Goal: Task Accomplishment & Management: Use online tool/utility

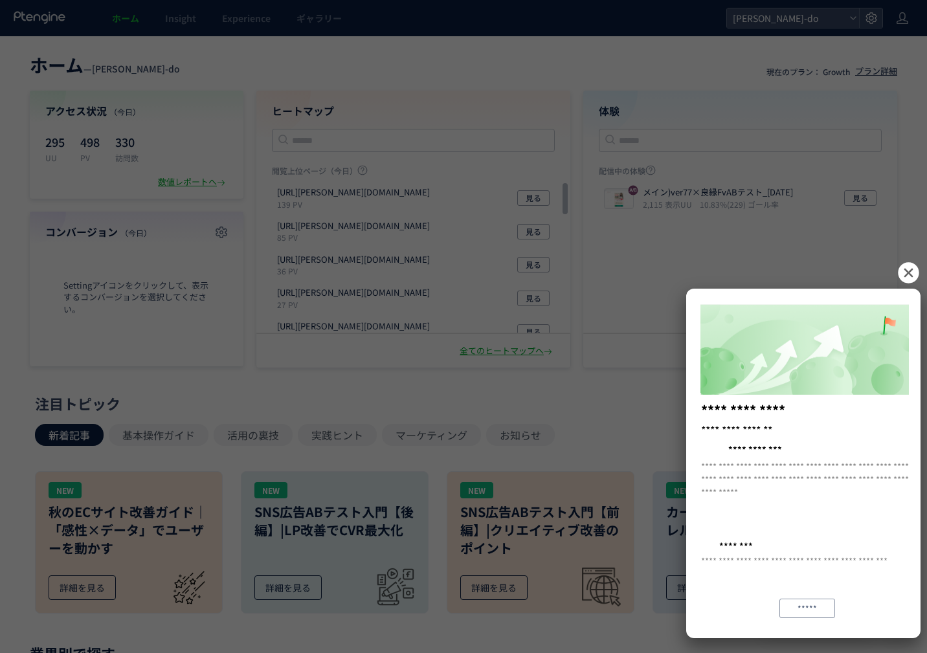
click at [903, 271] on icon at bounding box center [908, 272] width 21 height 21
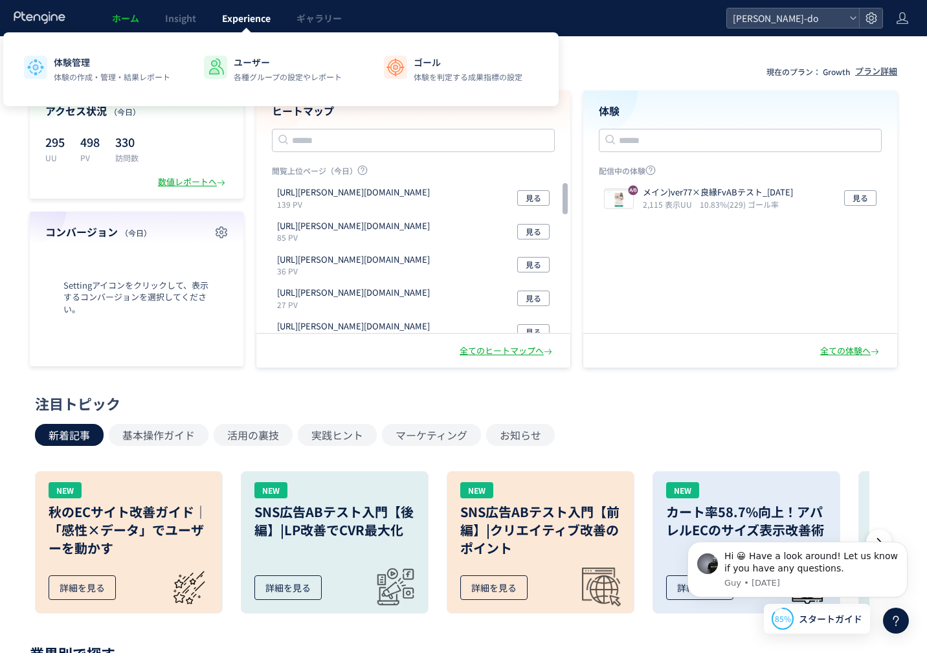
click at [260, 19] on span "Experience" at bounding box center [246, 18] width 49 height 13
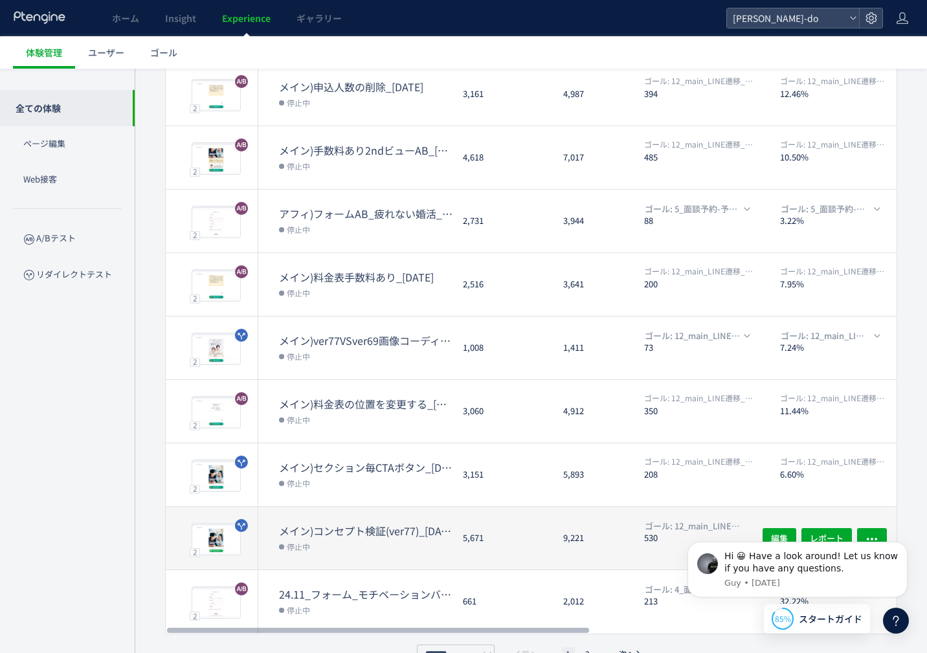
scroll to position [240, 0]
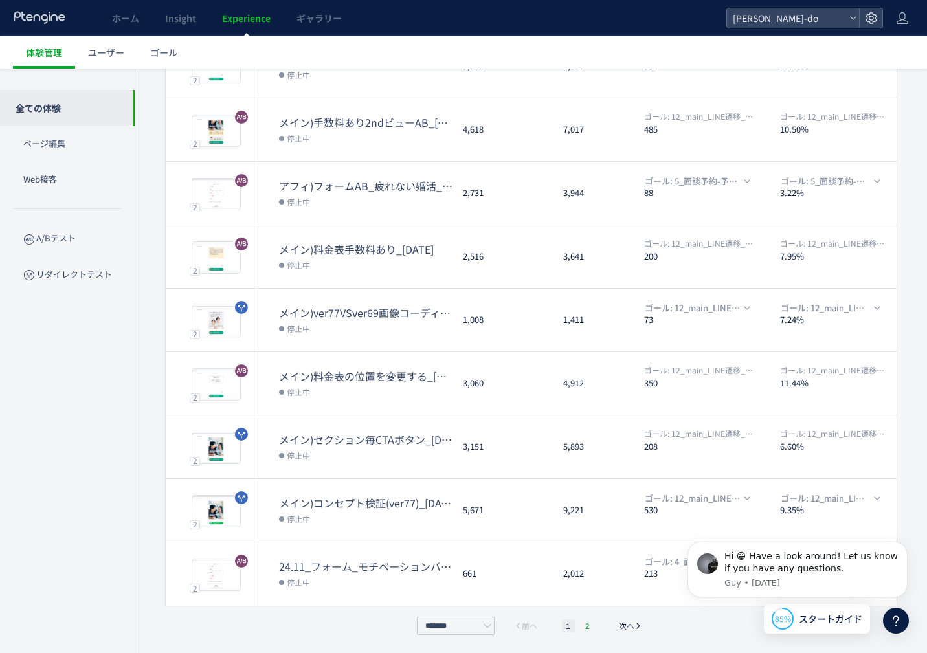
click at [584, 624] on li "2" at bounding box center [587, 625] width 13 height 13
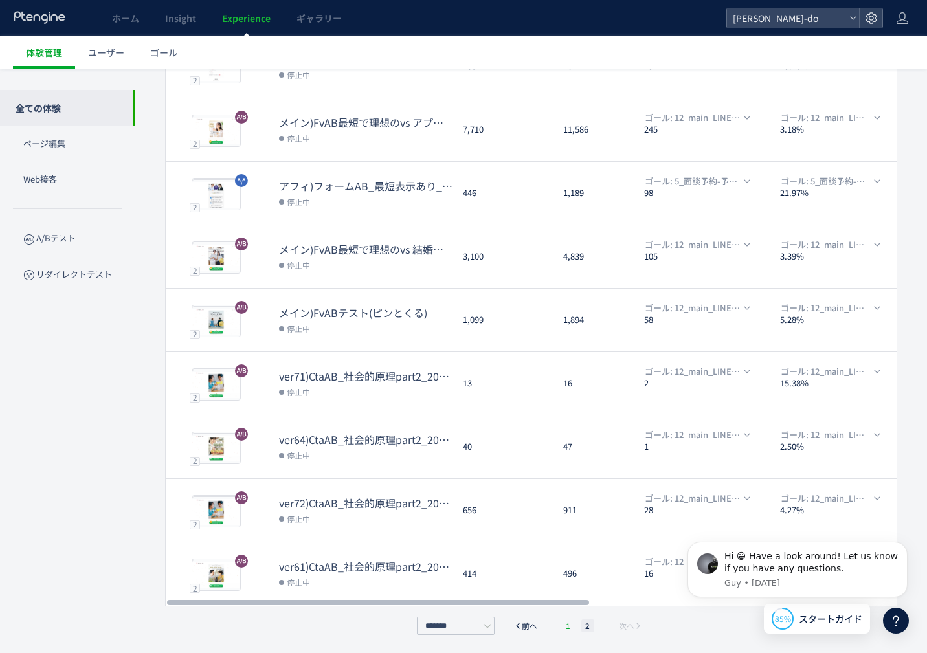
click at [566, 624] on li "1" at bounding box center [568, 625] width 13 height 13
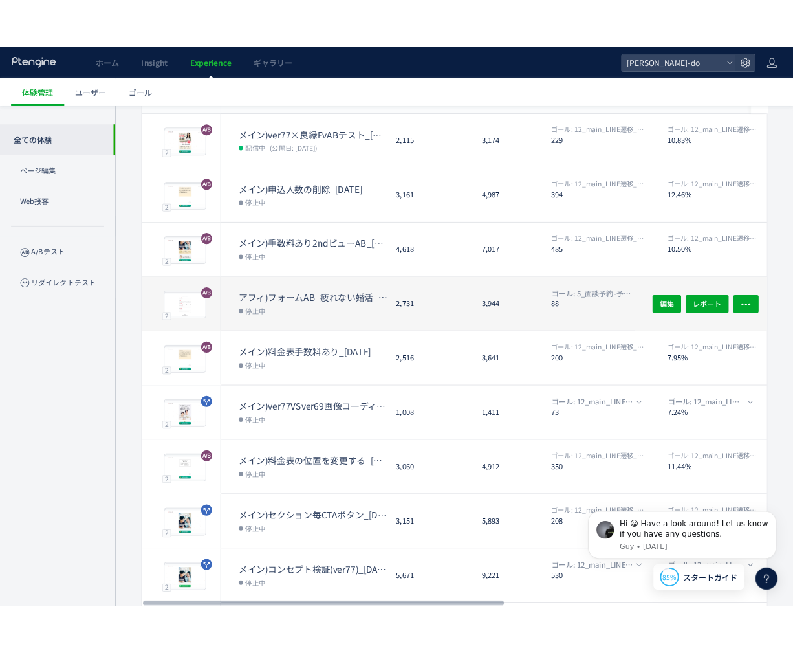
scroll to position [0, 0]
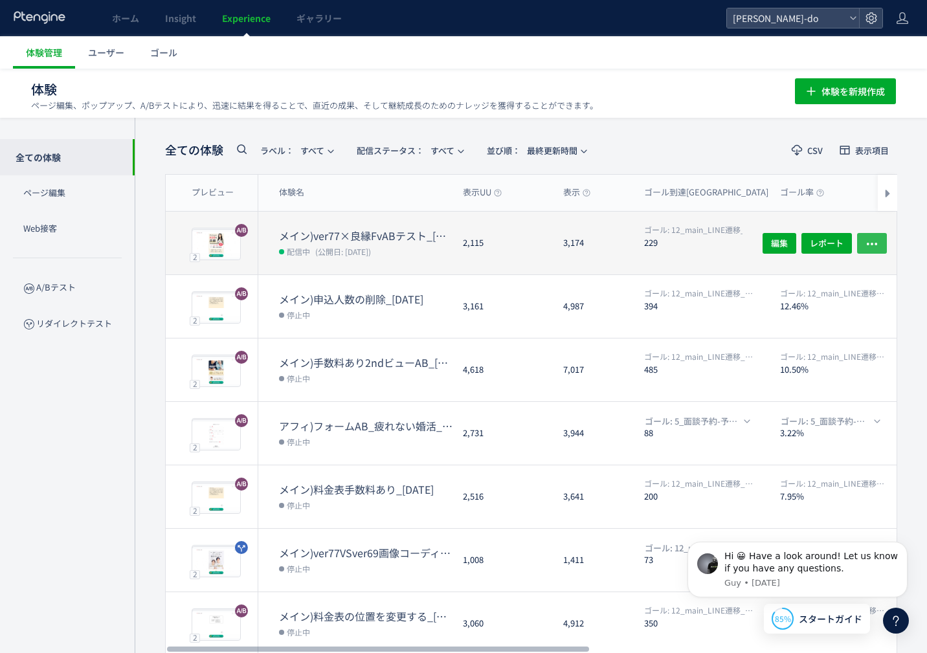
click at [867, 244] on icon "button" at bounding box center [871, 243] width 13 height 13
click at [371, 246] on span "(公開日: [DATE])" at bounding box center [343, 251] width 56 height 11
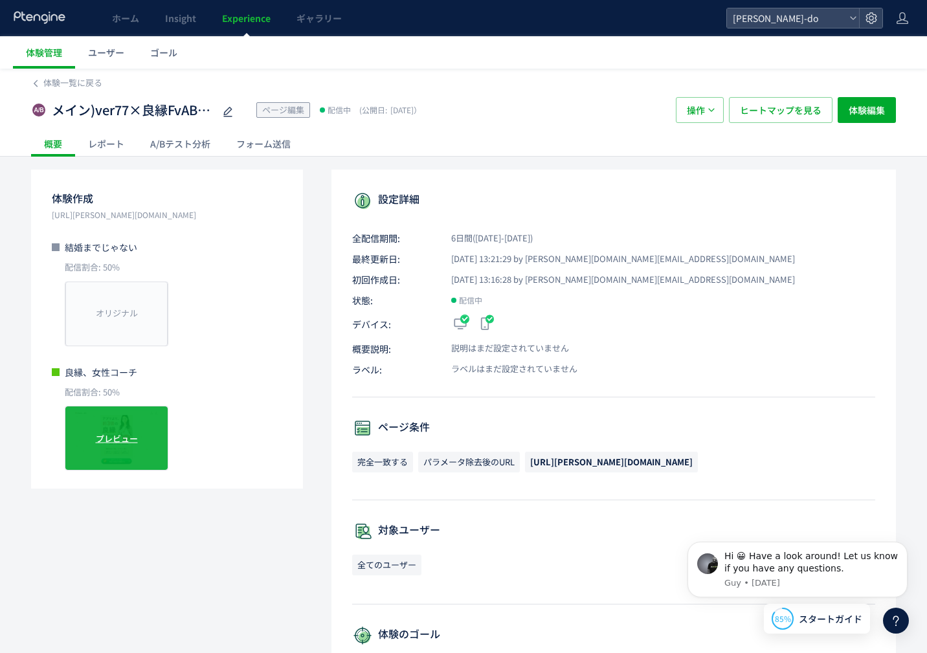
click at [122, 438] on span "プレビュー" at bounding box center [117, 438] width 42 height 12
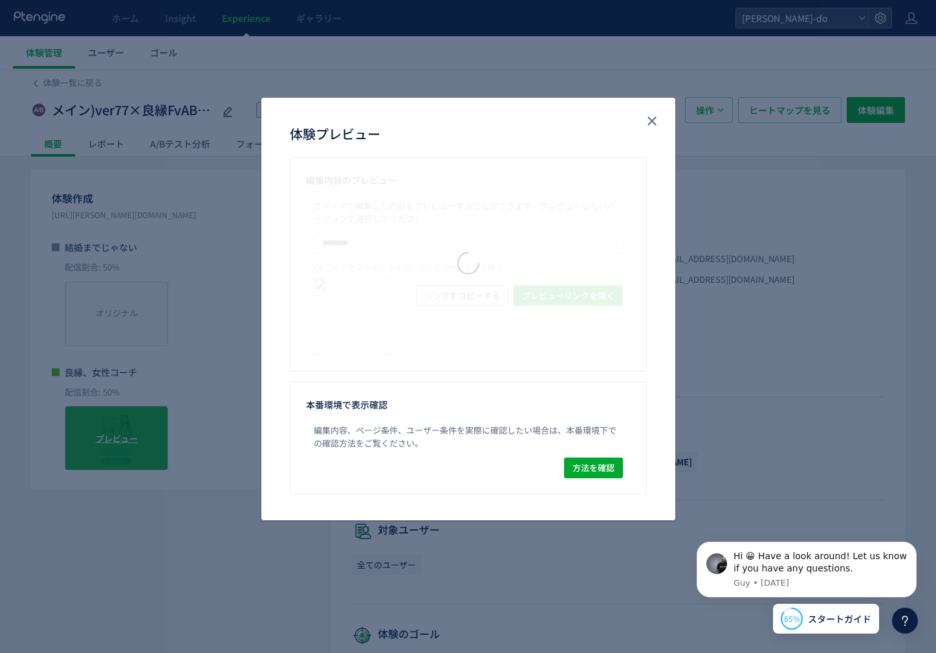
click at [122, 438] on div "体験プレビュー 編集内容のプレビュー エディタで編集した内容をプレビューすることができます。 プレビューしたいバージョンを選択してください。 ********…" at bounding box center [468, 326] width 936 height 653
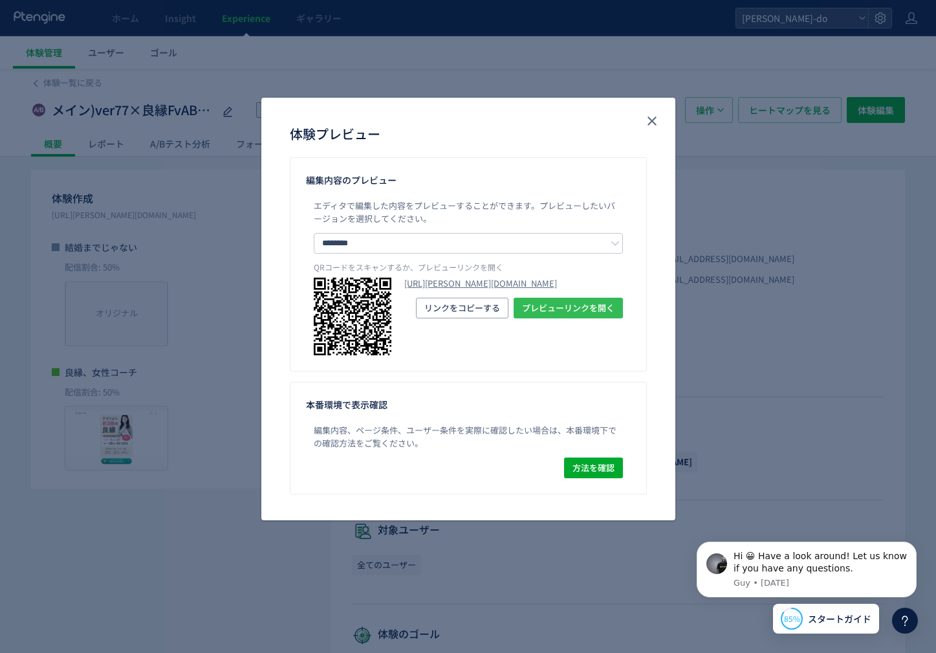
click at [592, 318] on span "プレビューリンクを開く" at bounding box center [568, 308] width 93 height 21
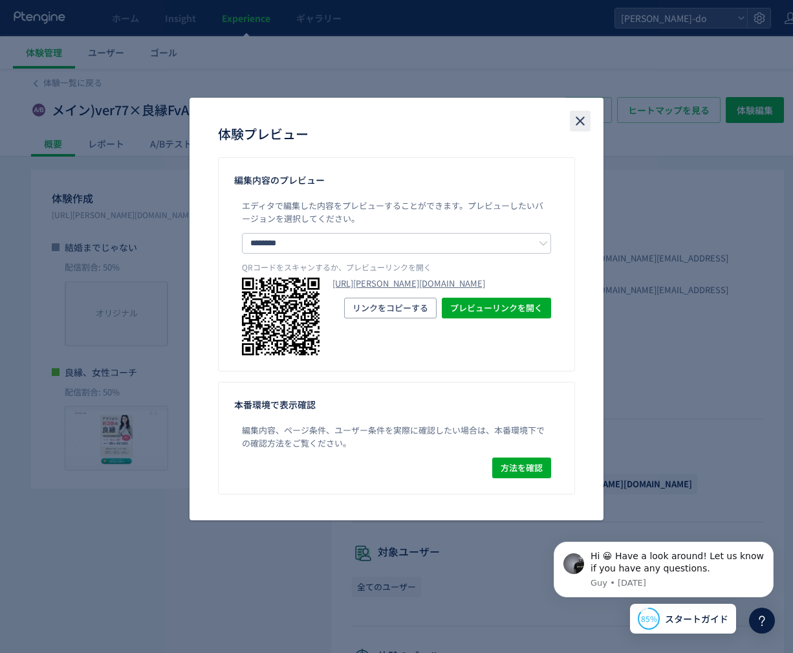
click at [587, 120] on icon "close" at bounding box center [581, 121] width 16 height 16
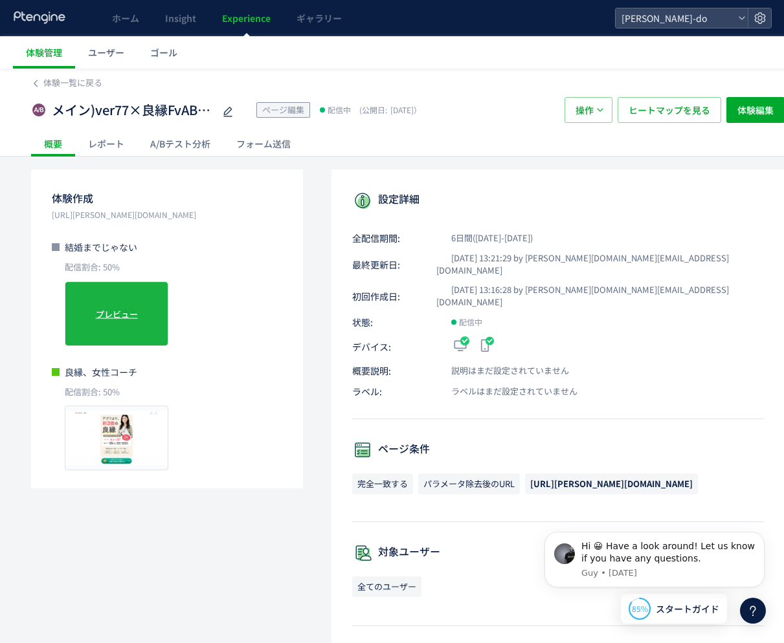
click at [113, 318] on span "プレビュー" at bounding box center [117, 313] width 42 height 12
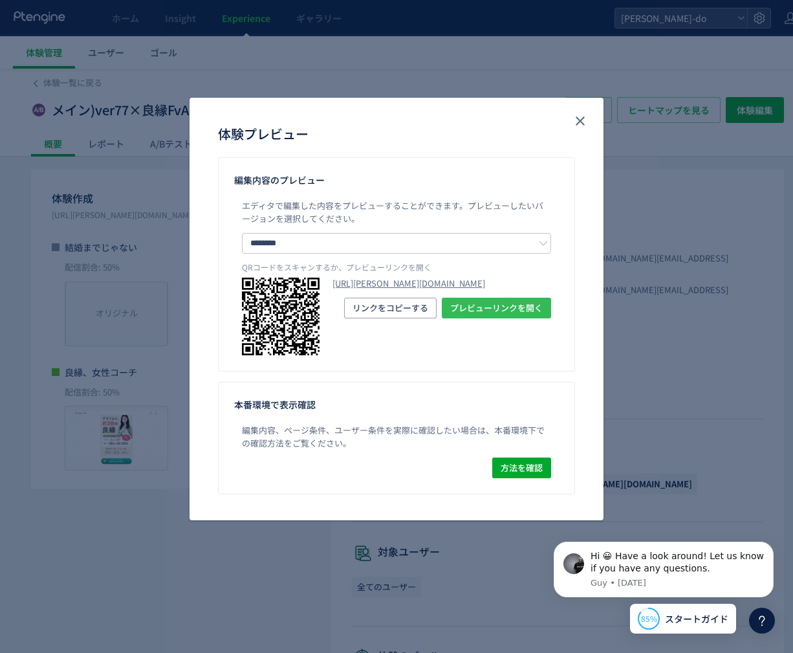
click at [474, 318] on span "プレビューリンクを開く" at bounding box center [496, 308] width 93 height 21
